Goal: Navigation & Orientation: Find specific page/section

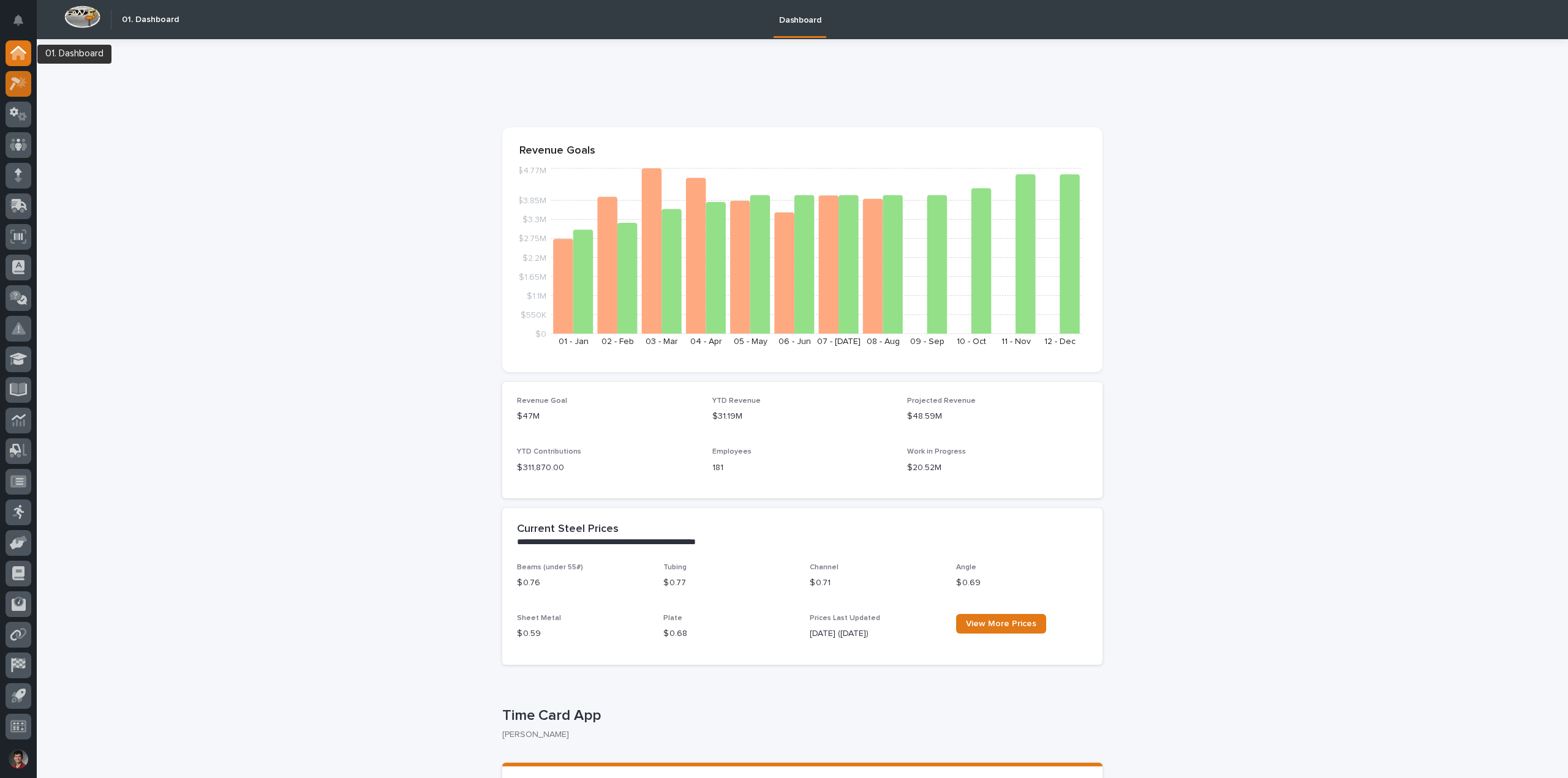
click at [17, 75] on div at bounding box center [18, 84] width 26 height 26
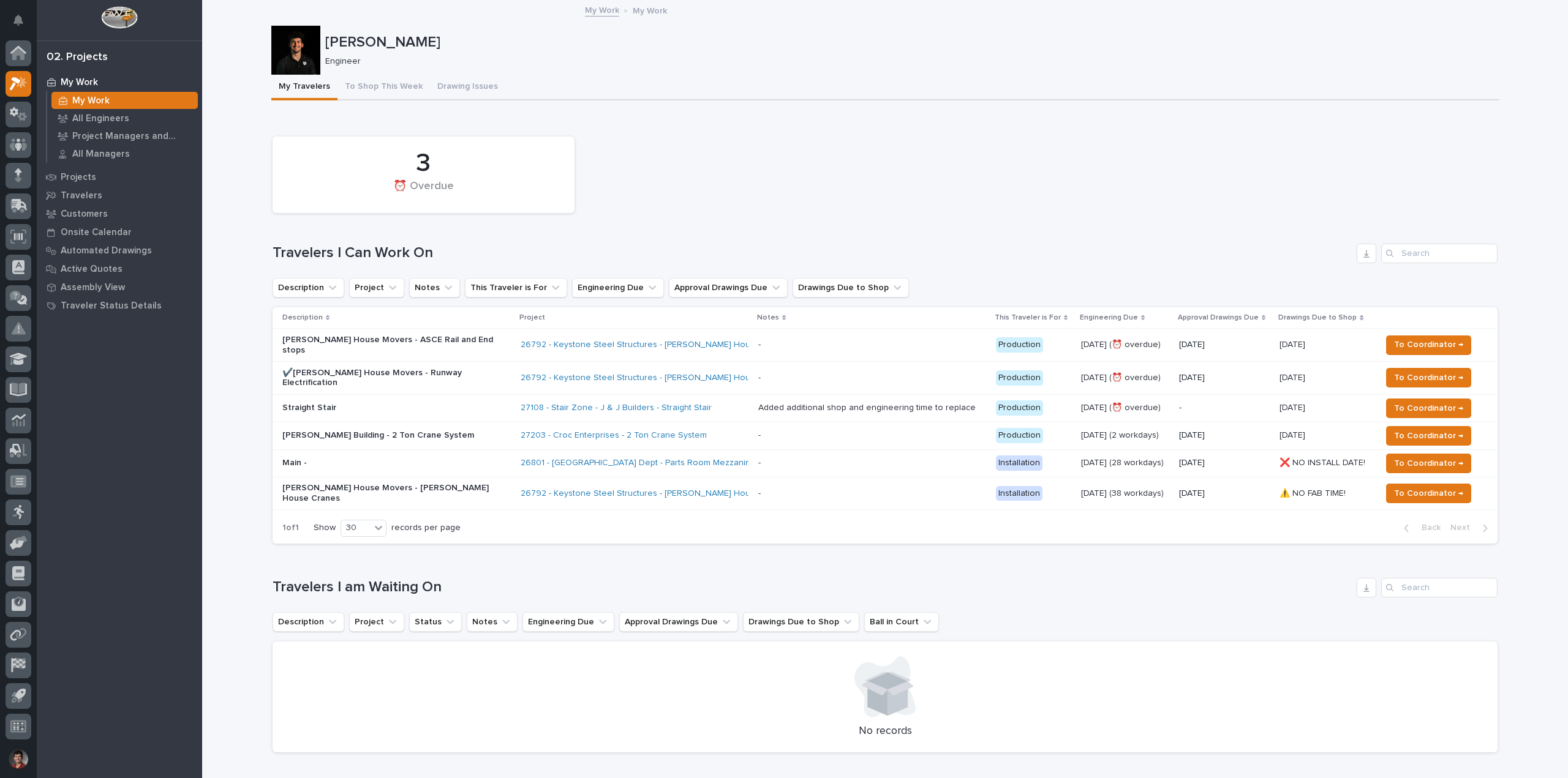
click at [453, 430] on p "[PERSON_NAME] Building - 2 Ton Crane System" at bounding box center [390, 436] width 215 height 11
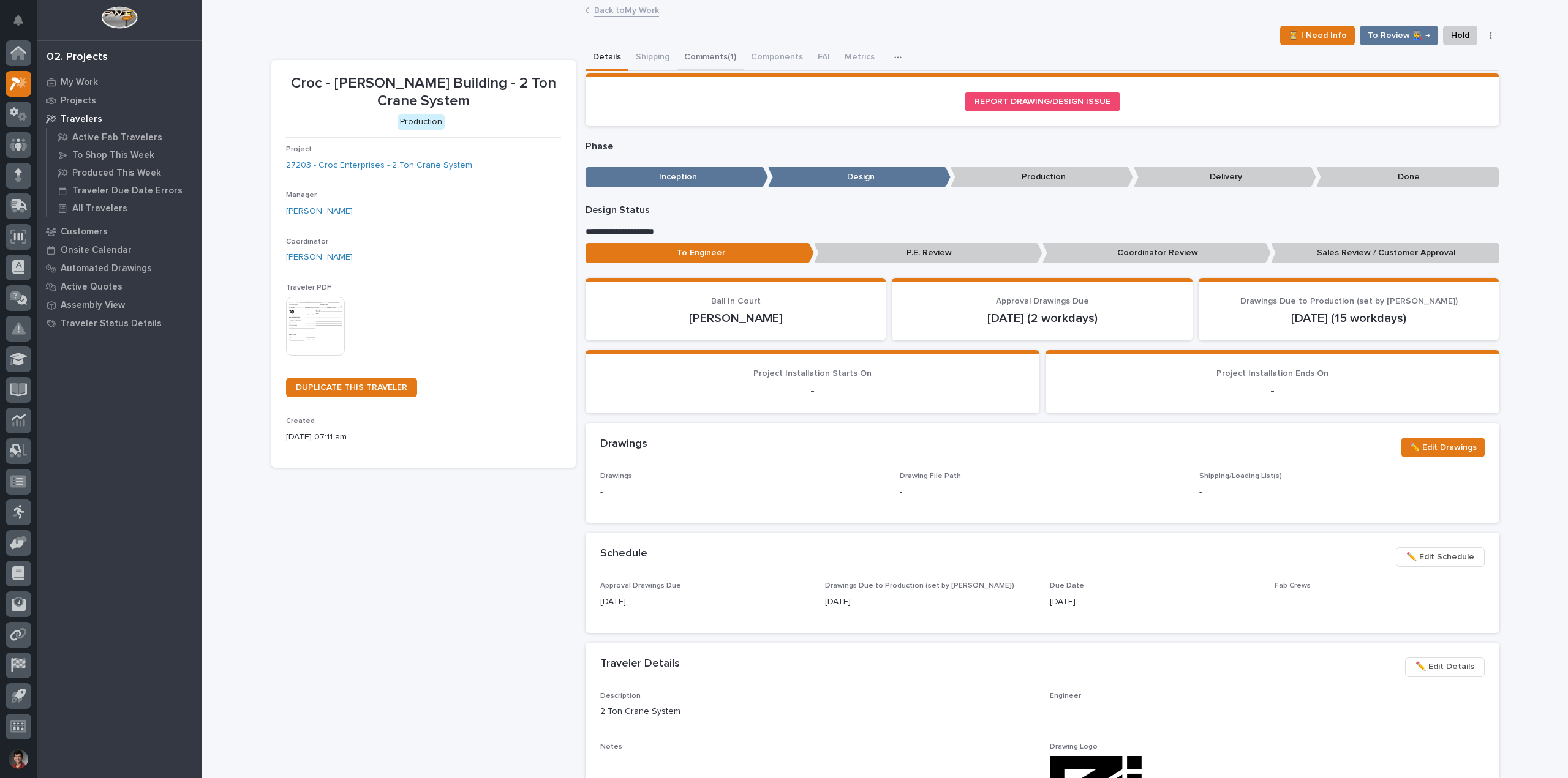
click at [687, 51] on button "Comments (1)" at bounding box center [711, 59] width 67 height 26
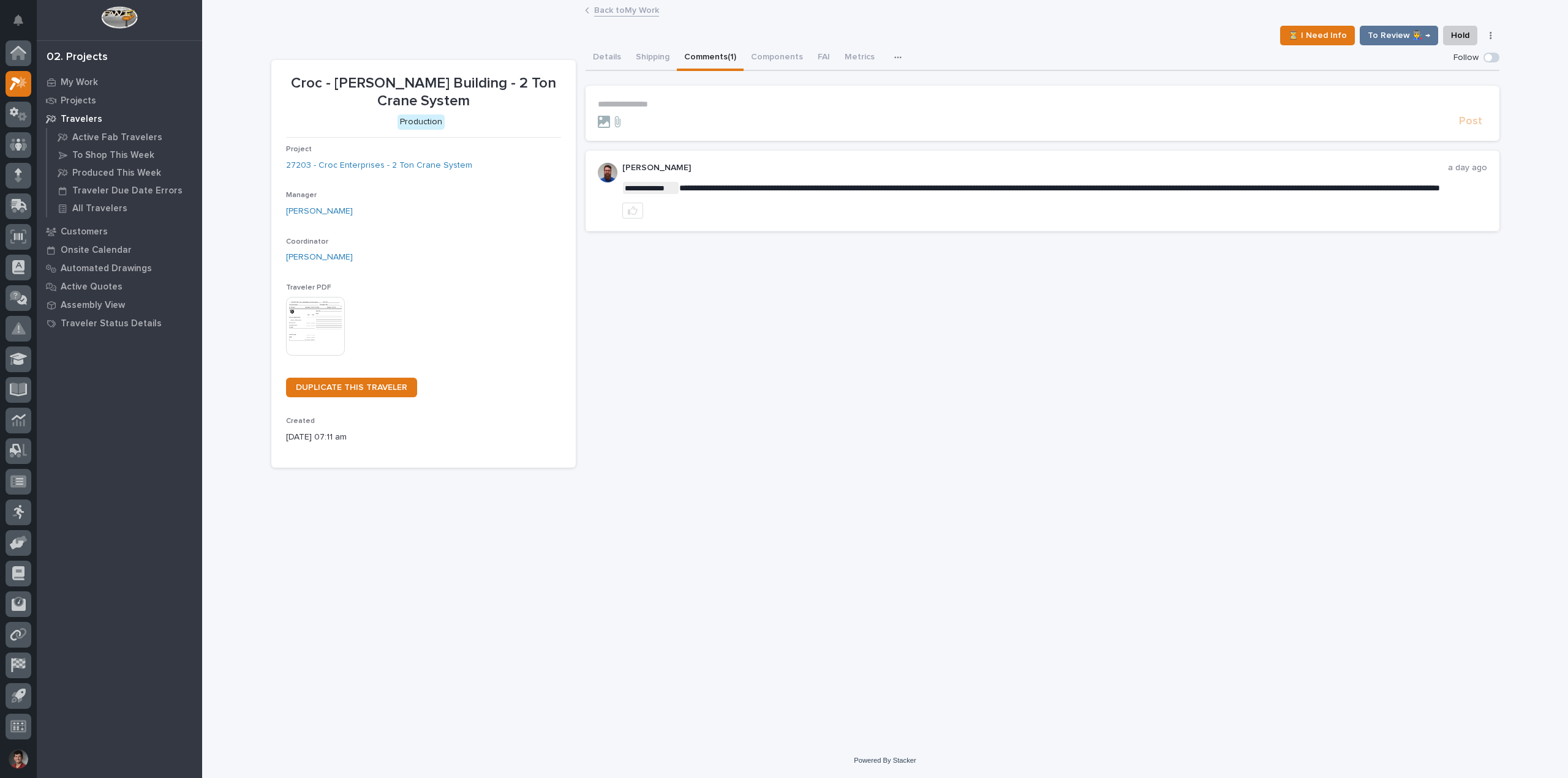
click at [665, 105] on p "**********" at bounding box center [1042, 104] width 889 height 11
click at [16, 718] on div at bounding box center [18, 727] width 26 height 26
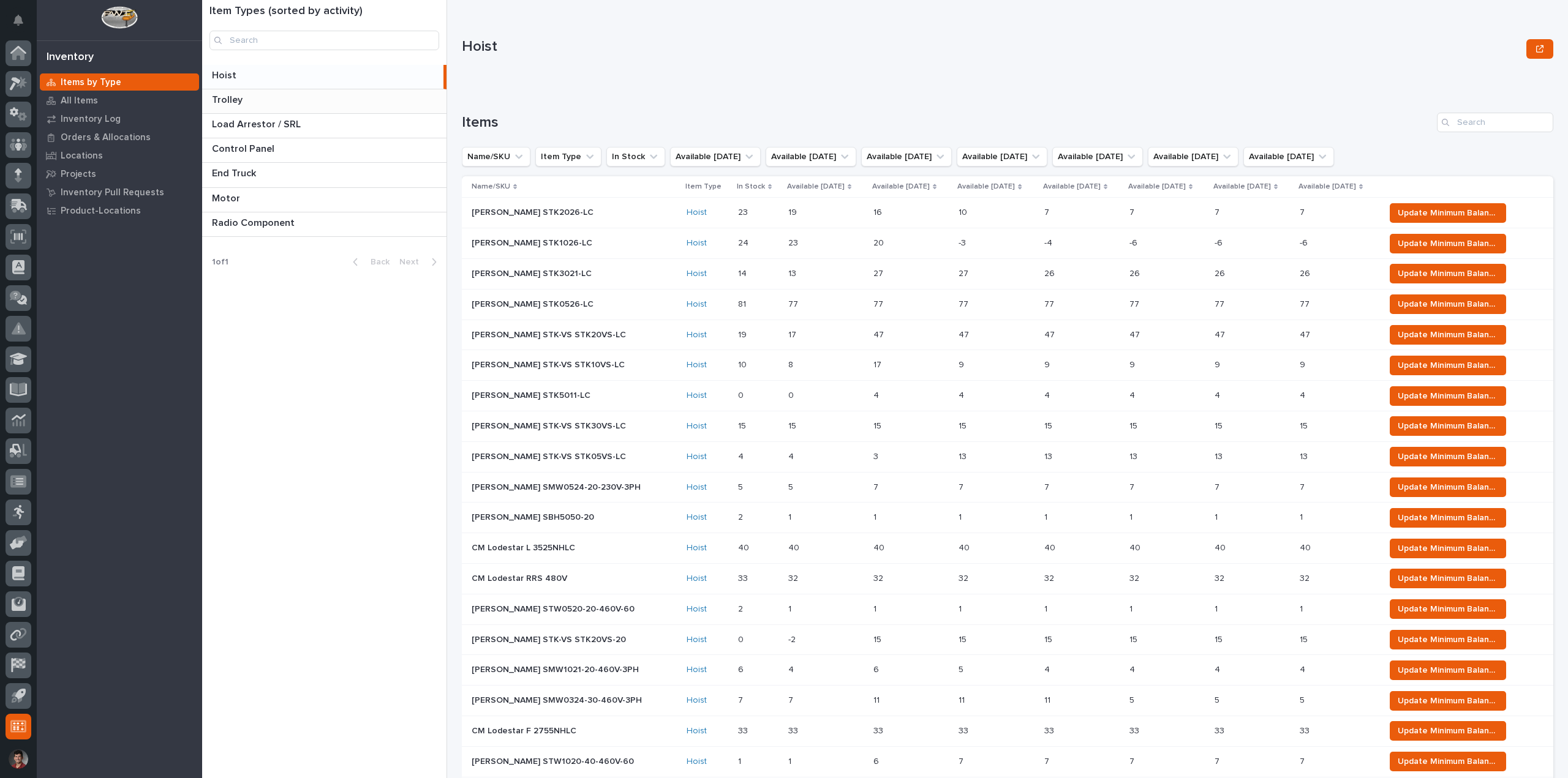
click at [237, 104] on p "Trolley" at bounding box center [228, 99] width 33 height 14
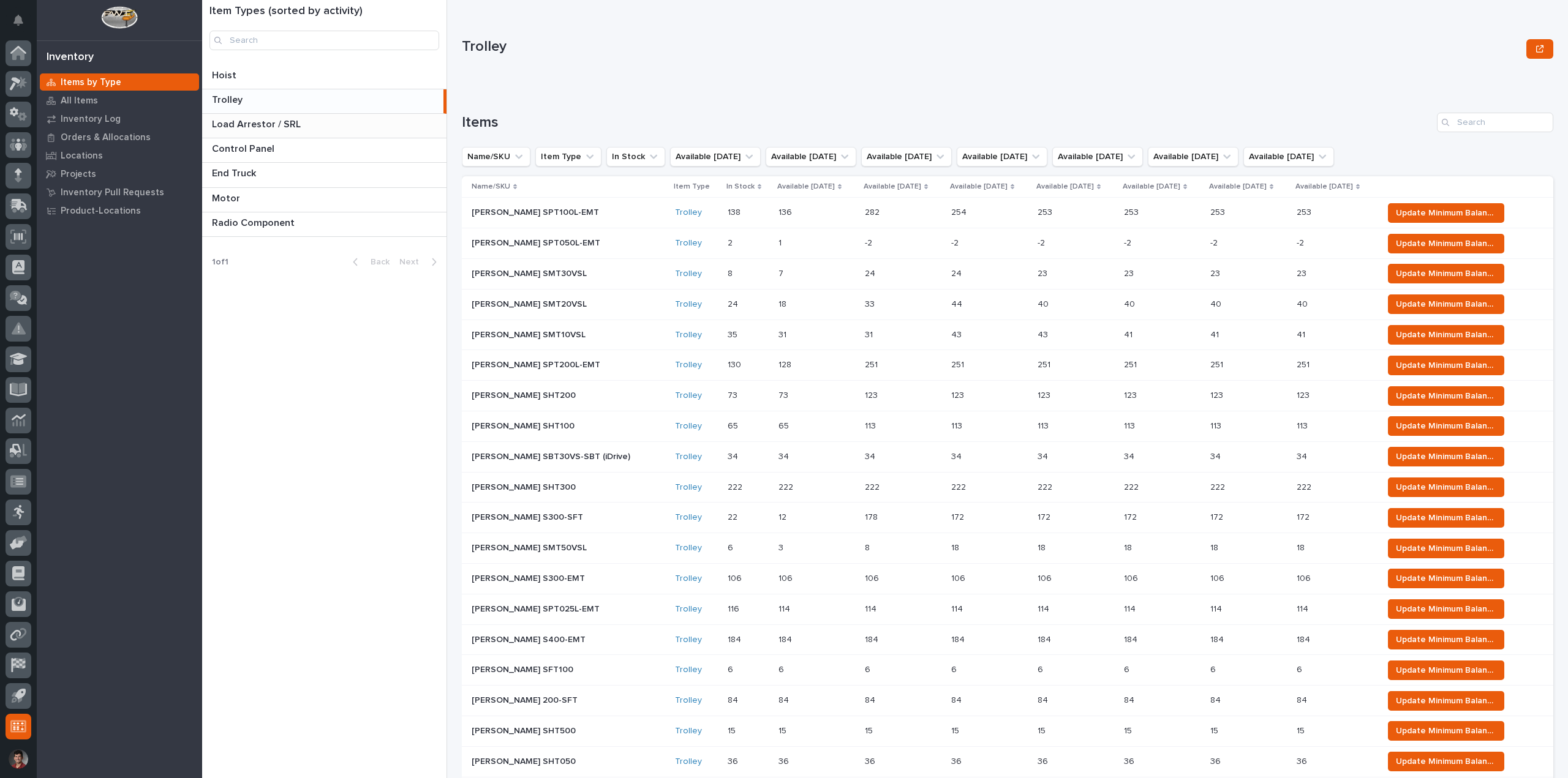
click at [261, 125] on p "Load Arrestor / SRL" at bounding box center [258, 123] width 91 height 14
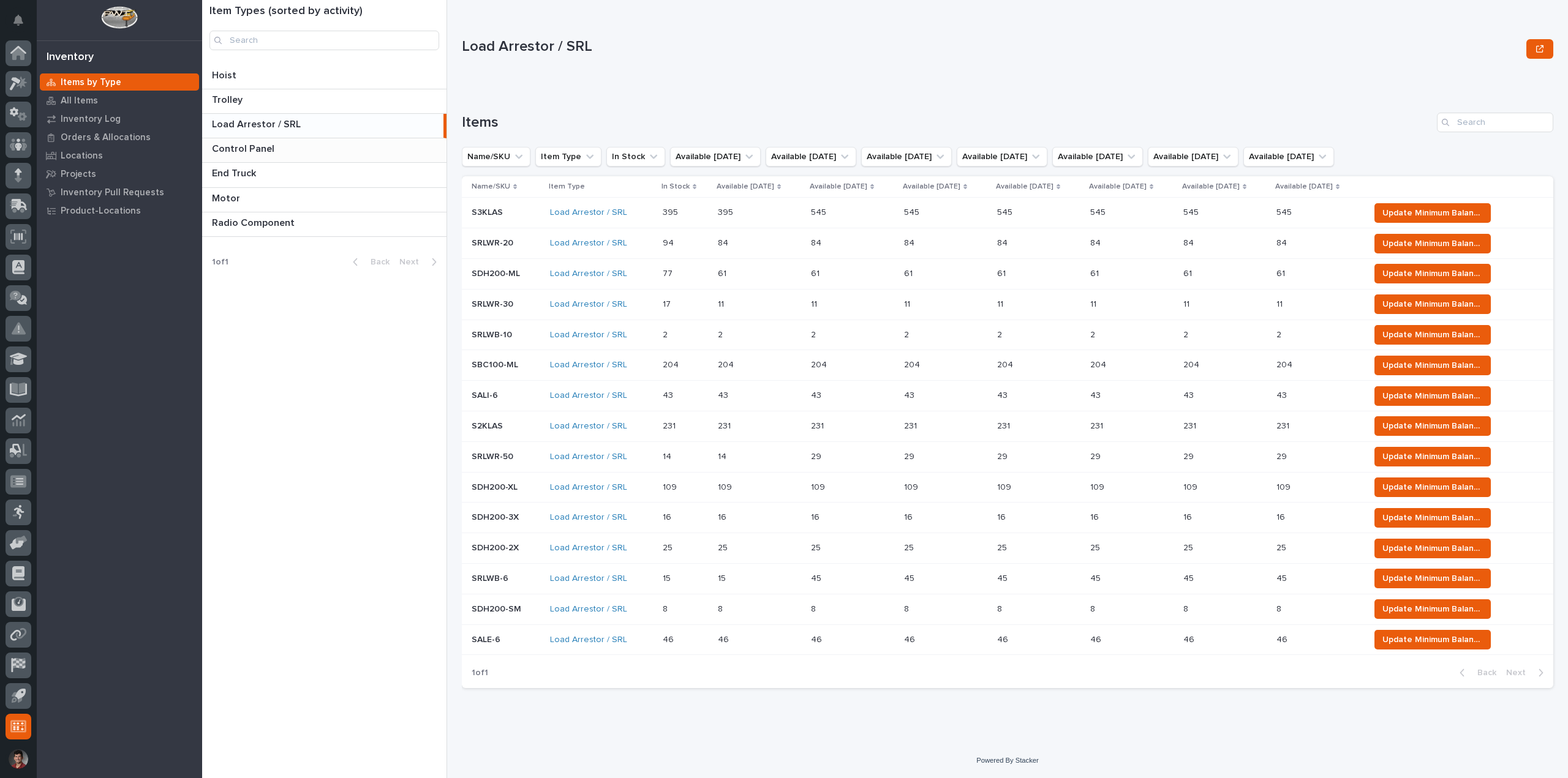
click at [259, 149] on p "Control Panel" at bounding box center [244, 148] width 65 height 14
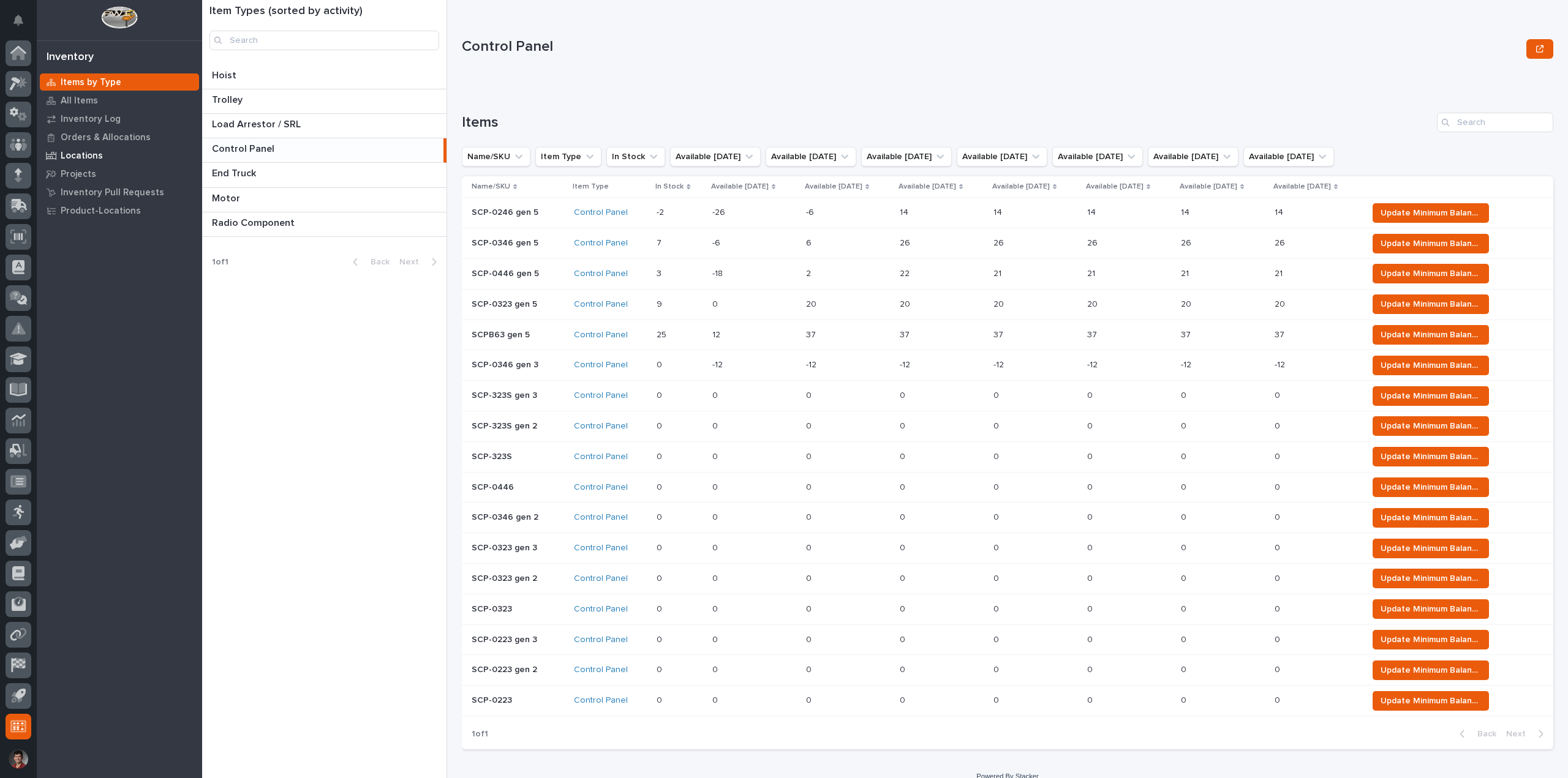
click at [95, 156] on p "Locations" at bounding box center [82, 156] width 43 height 11
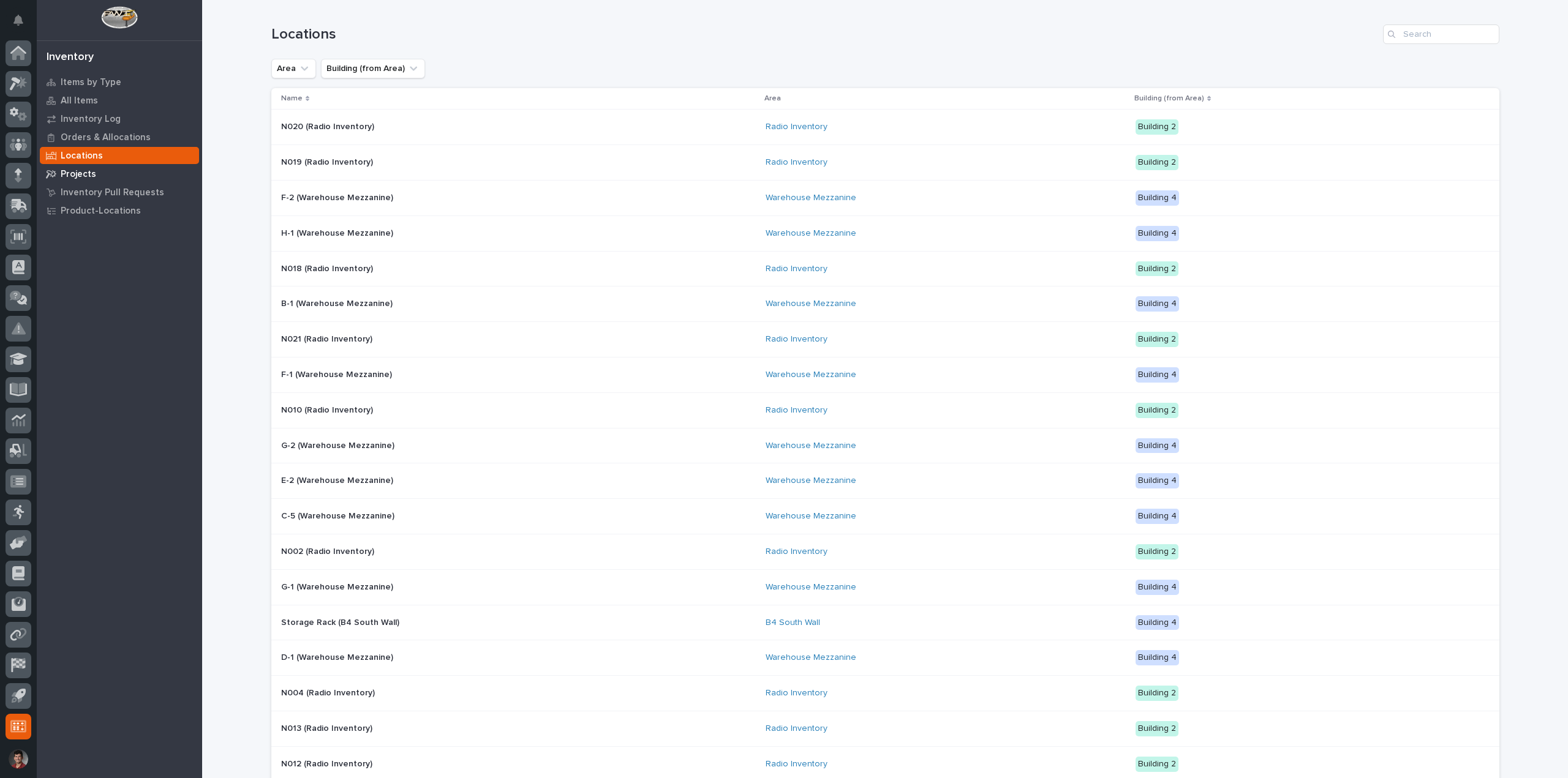
click at [87, 179] on p "Projects" at bounding box center [78, 174] width 36 height 11
